Goal: Find contact information: Find contact information

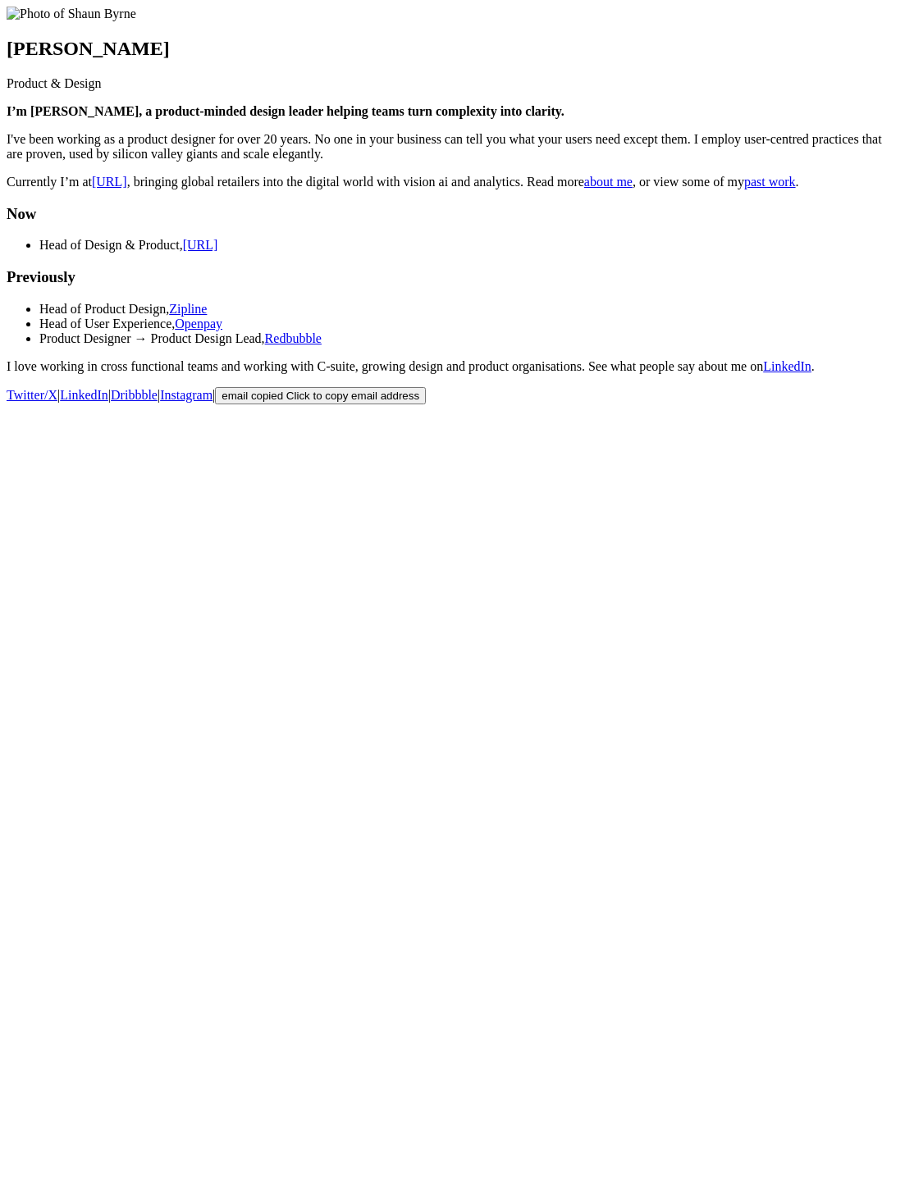
click at [687, 418] on html "Shaun Byrne Product & Design I’m Shaun 👋, a product-minded design leader helpin…" at bounding box center [452, 209] width 905 height 418
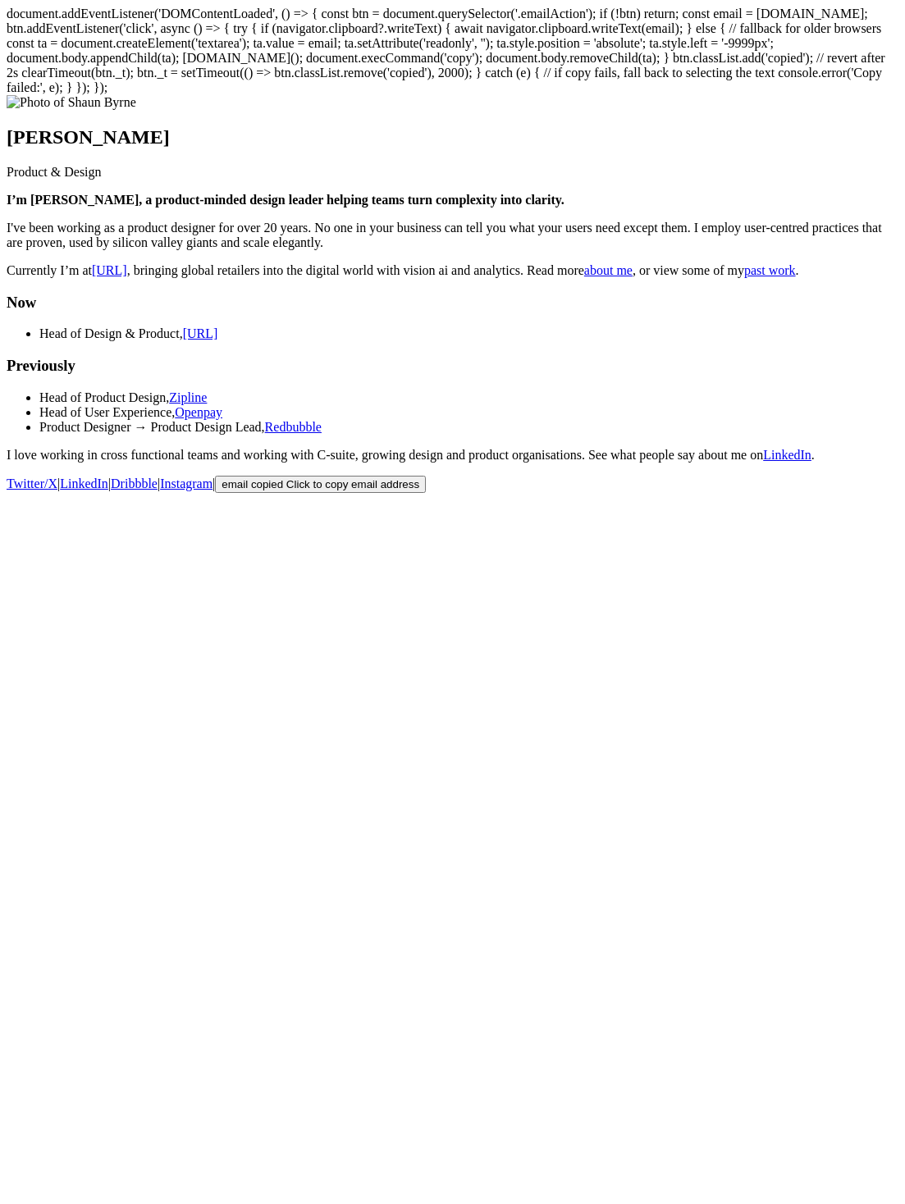
click at [283, 491] on span "copied" at bounding box center [267, 484] width 32 height 12
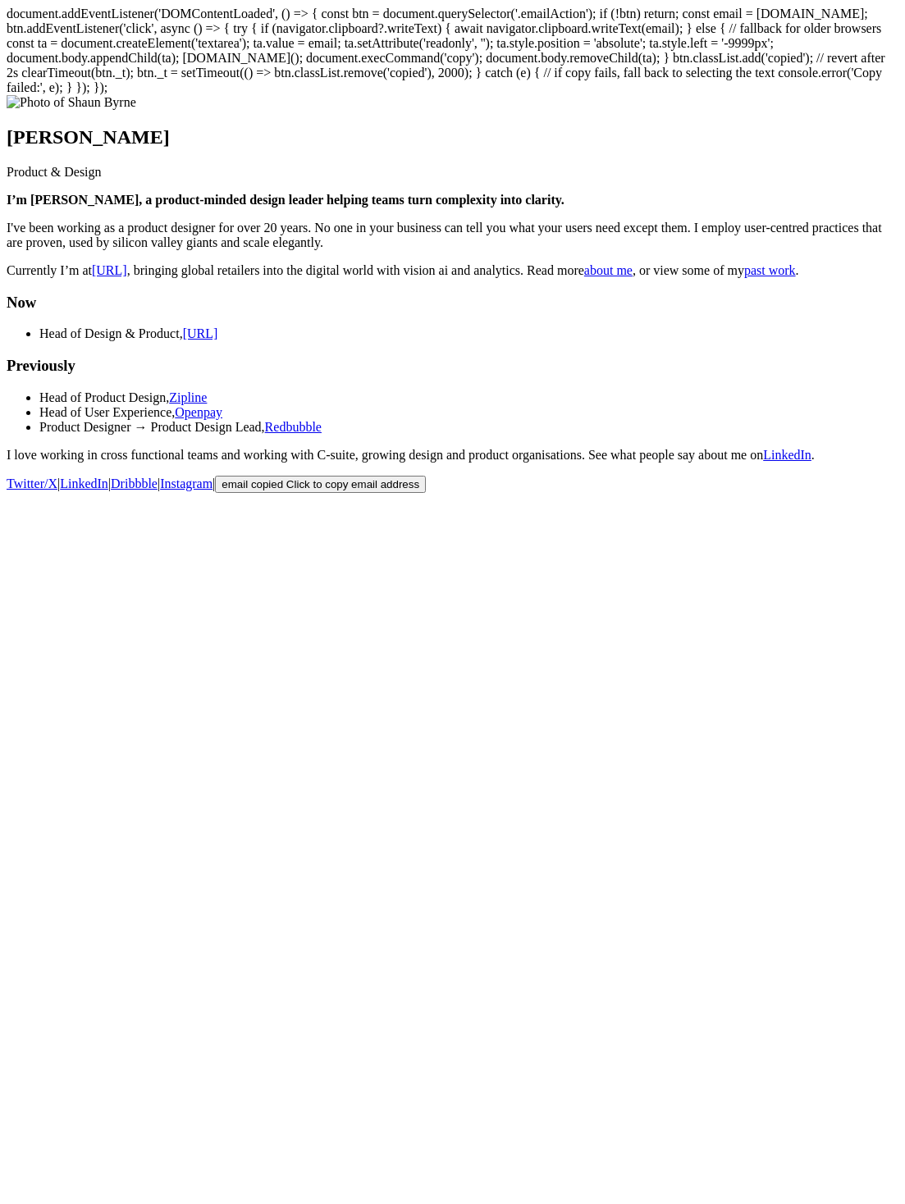
click at [283, 491] on span "copied" at bounding box center [267, 484] width 32 height 12
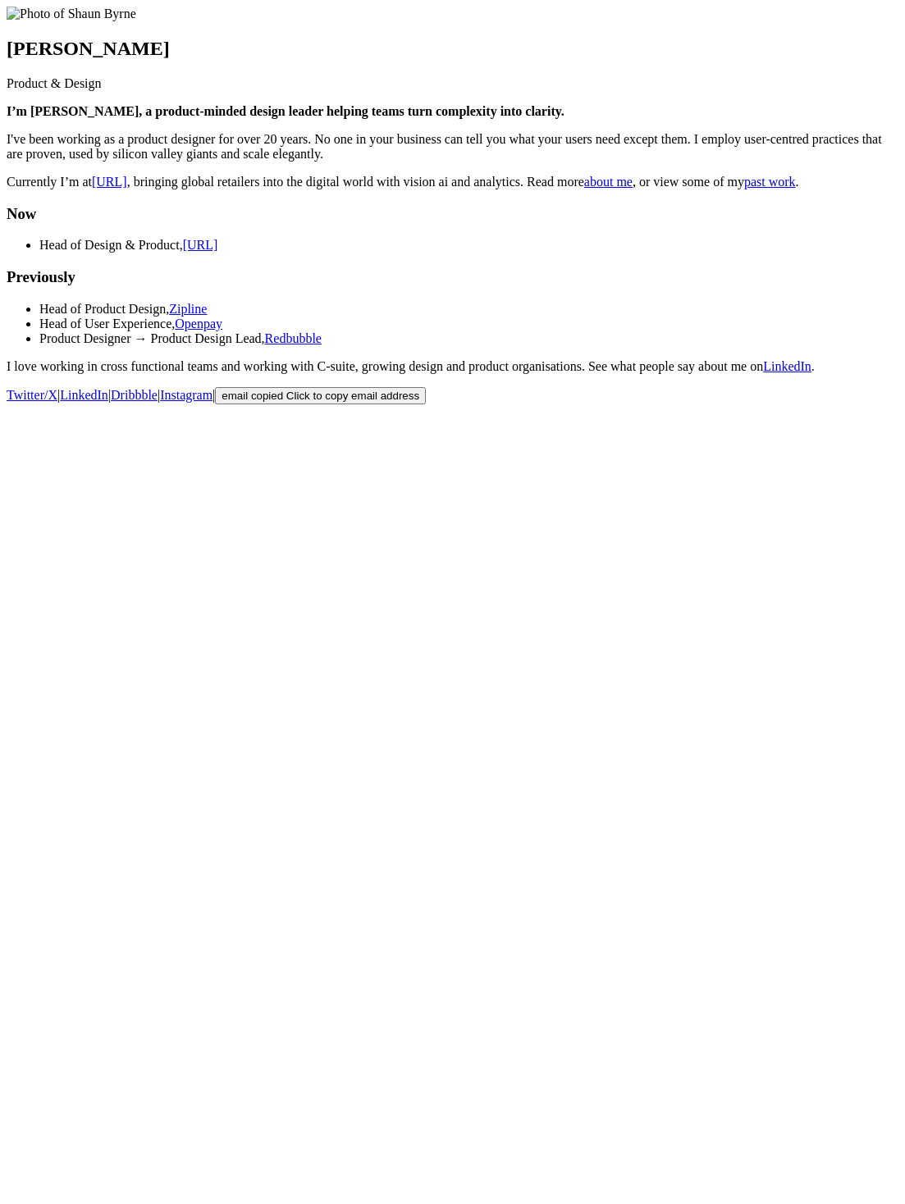
click at [283, 402] on span "copied" at bounding box center [267, 396] width 32 height 12
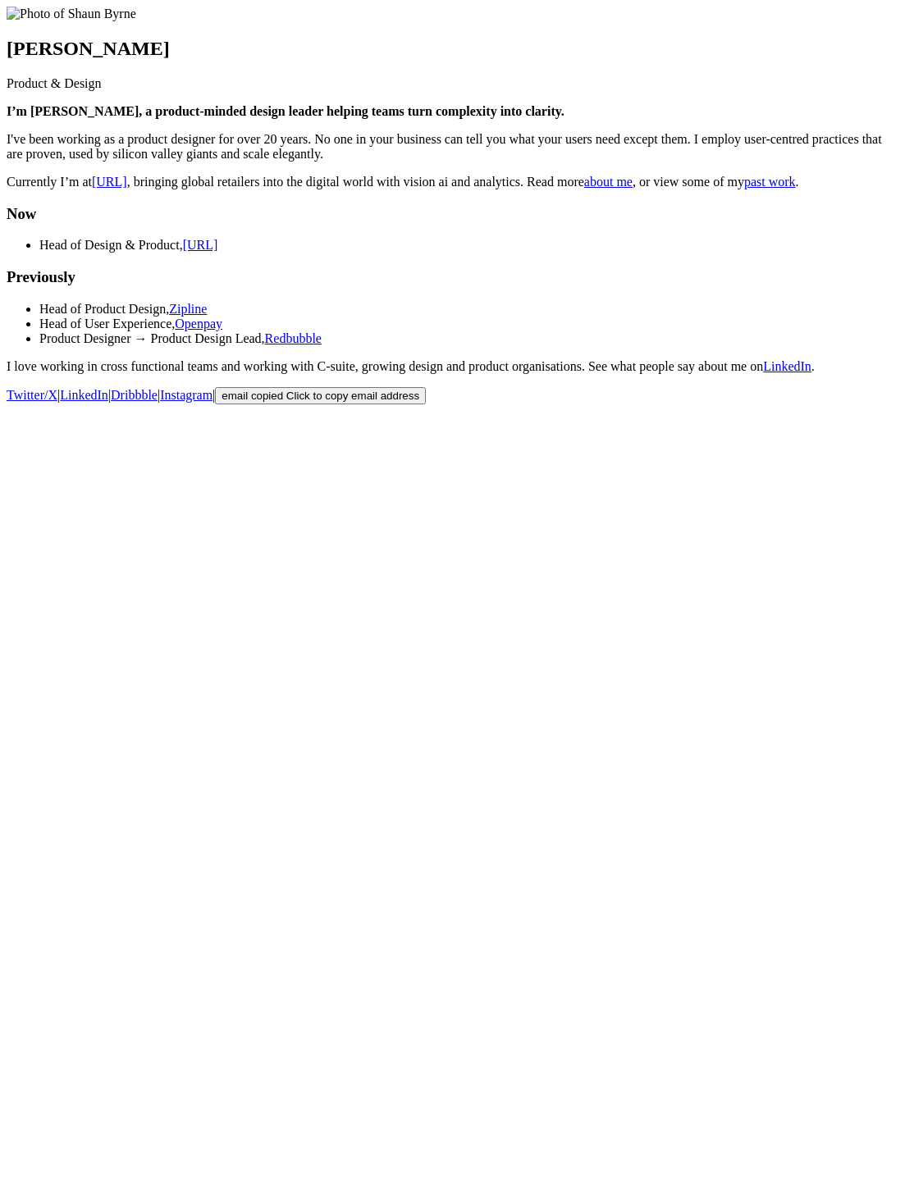
click at [283, 402] on span "copied" at bounding box center [267, 396] width 32 height 12
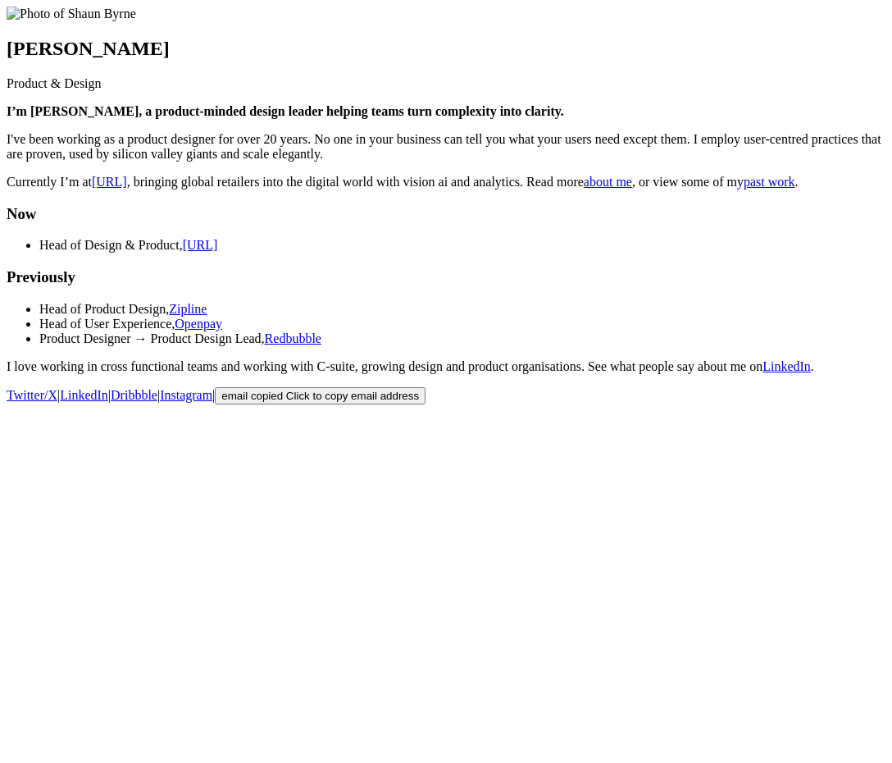
click at [518, 404] on body "Shaun Byrne Product & Design I’m Shaun 👋, a product-minded design leader helpin…" at bounding box center [446, 206] width 879 height 398
click at [283, 402] on span "copied" at bounding box center [267, 396] width 32 height 12
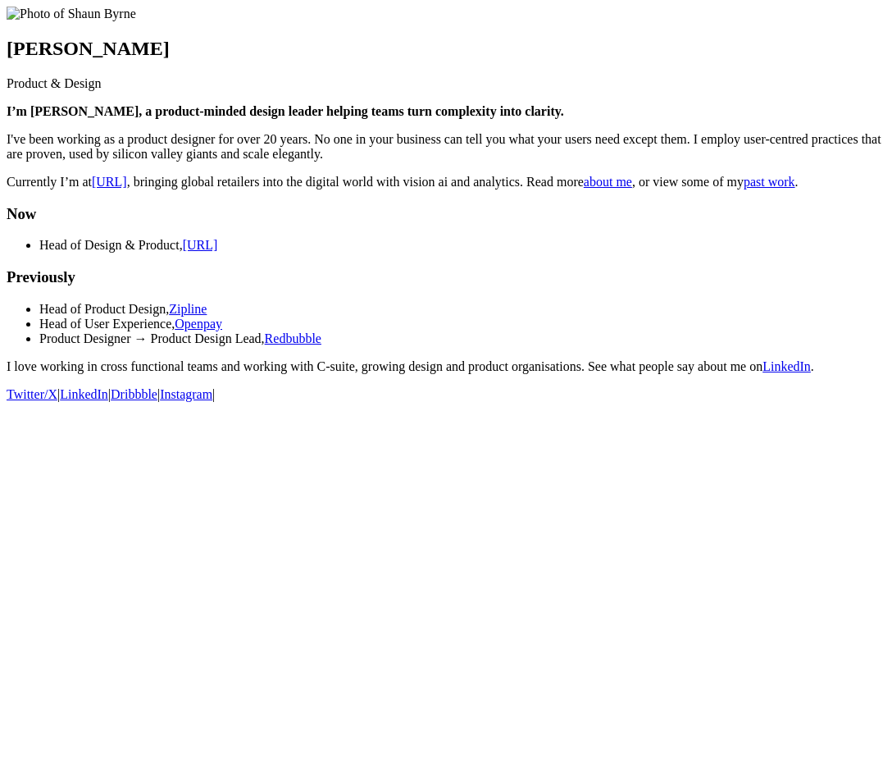
click at [658, 402] on body "[PERSON_NAME] Product & Design I’m [PERSON_NAME], a product-minded design leade…" at bounding box center [446, 204] width 879 height 395
click at [283, 402] on span "copied" at bounding box center [267, 396] width 32 height 12
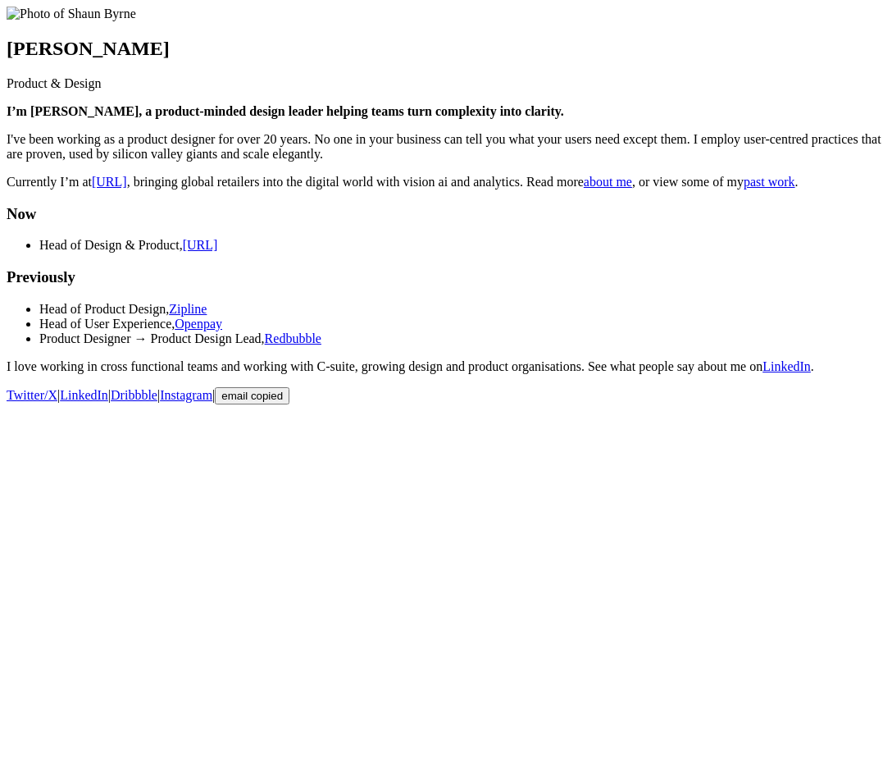
click at [283, 402] on span "copied" at bounding box center [267, 396] width 32 height 12
click at [286, 402] on span "copied!" at bounding box center [268, 396] width 35 height 12
click at [722, 374] on section "Now Head of Design & Product, black.ai Previously Head of Product Design, Zipli…" at bounding box center [446, 289] width 879 height 169
click at [504, 404] on body "[PERSON_NAME] Product & Design I’m [PERSON_NAME], a product-minded design leade…" at bounding box center [446, 206] width 879 height 398
click at [814, 374] on main "[PERSON_NAME] Product & Design I’m [PERSON_NAME], a product-minded design leade…" at bounding box center [446, 190] width 879 height 367
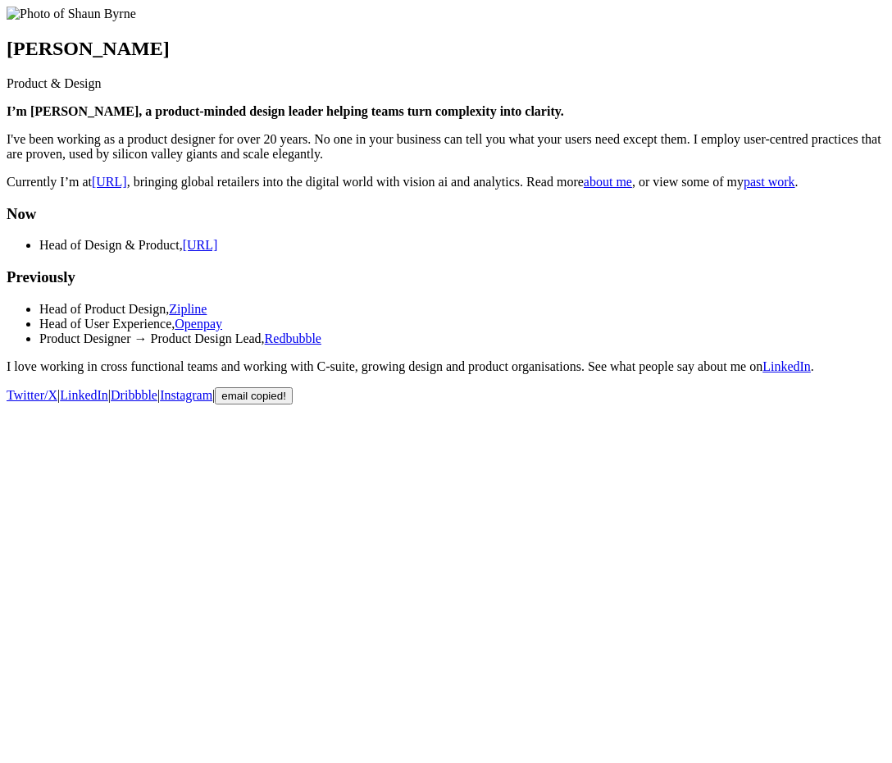
click at [286, 402] on span "copied!" at bounding box center [268, 396] width 35 height 12
click at [664, 404] on body "[PERSON_NAME] Product & Design I’m [PERSON_NAME], a product-minded design leade…" at bounding box center [446, 206] width 879 height 398
click at [676, 404] on footer "Twitter/X | LinkedIn | Dribbble | Instagram | email copied!" at bounding box center [446, 395] width 879 height 17
